Goal: Transaction & Acquisition: Purchase product/service

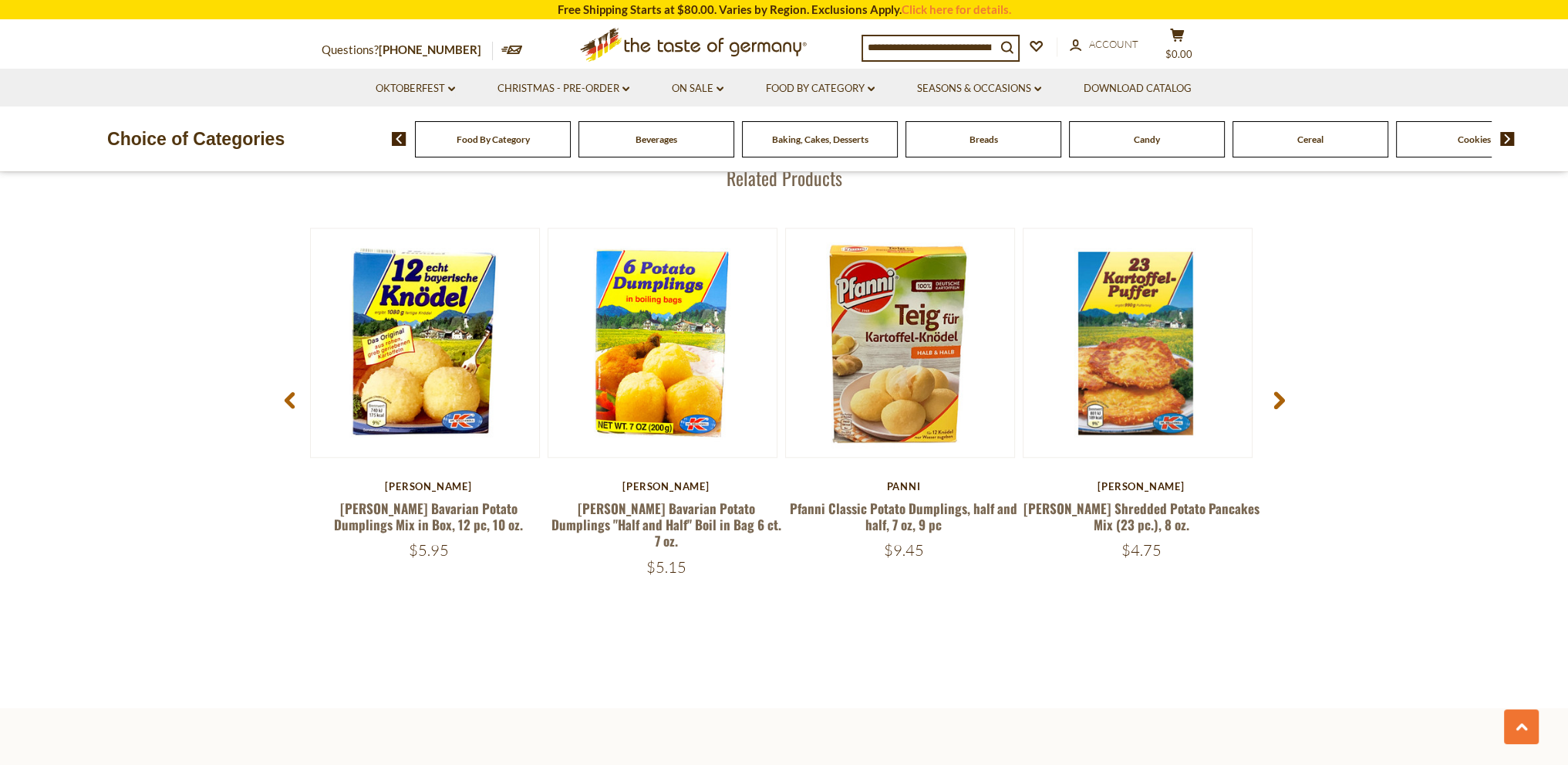
scroll to position [2006, 0]
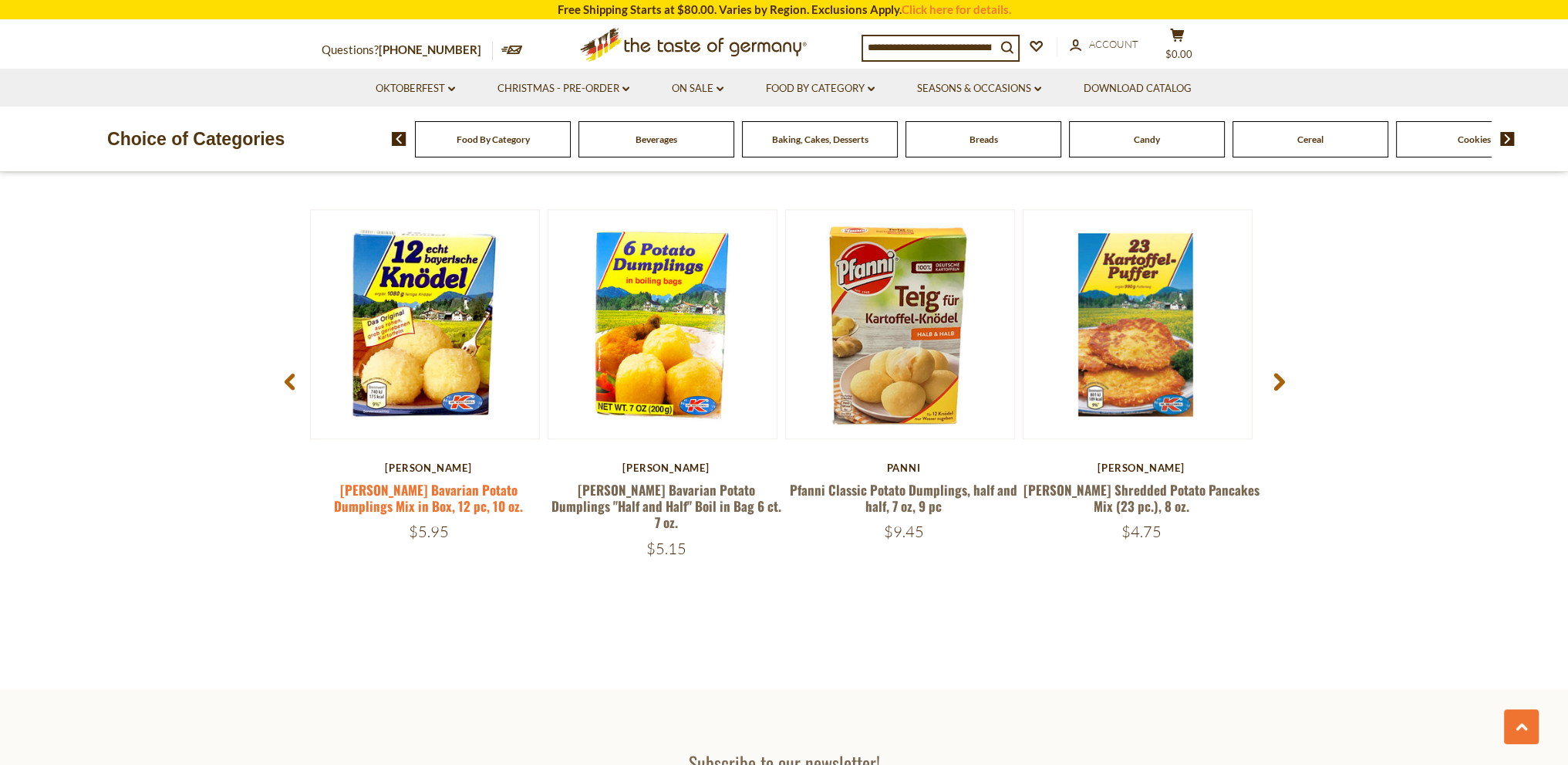
click at [374, 488] on link "[PERSON_NAME] Bavarian Potato Dumplings Mix in Box, 12 pc, 10 oz." at bounding box center [428, 497] width 189 height 35
